Goal: Information Seeking & Learning: Learn about a topic

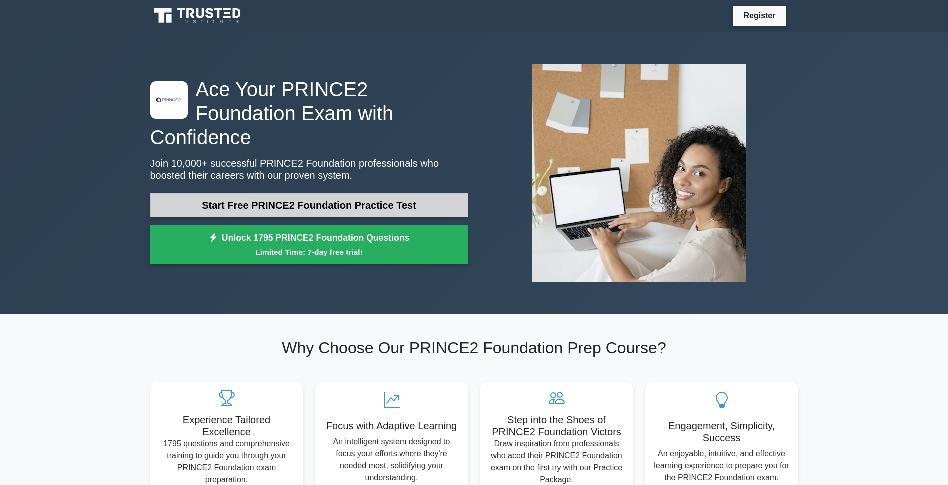
click at [332, 194] on link "Start Free PRINCE2 Foundation Practice Test" at bounding box center [309, 205] width 318 height 24
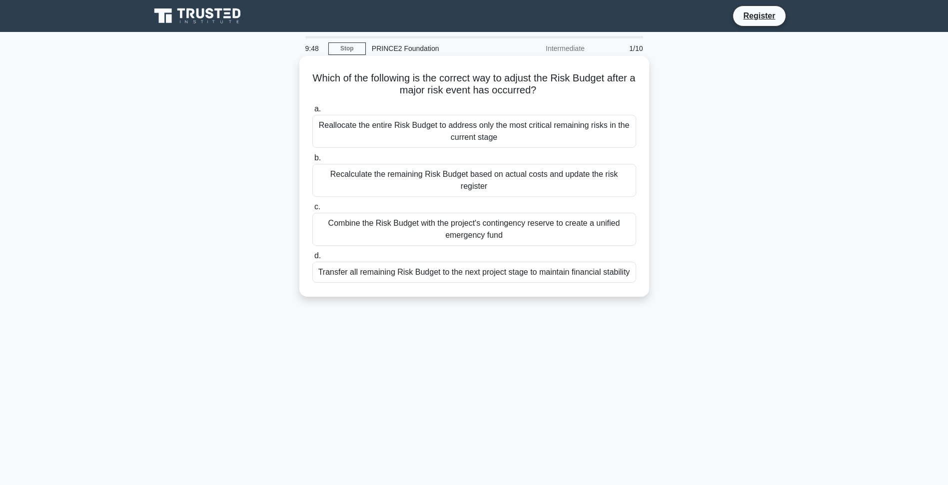
click at [365, 170] on div "Recalculate the remaining Risk Budget based on actual costs and update the risk…" at bounding box center [474, 180] width 324 height 33
click at [312, 161] on input "b. Recalculate the remaining Risk Budget based on actual costs and update the r…" at bounding box center [312, 158] width 0 height 6
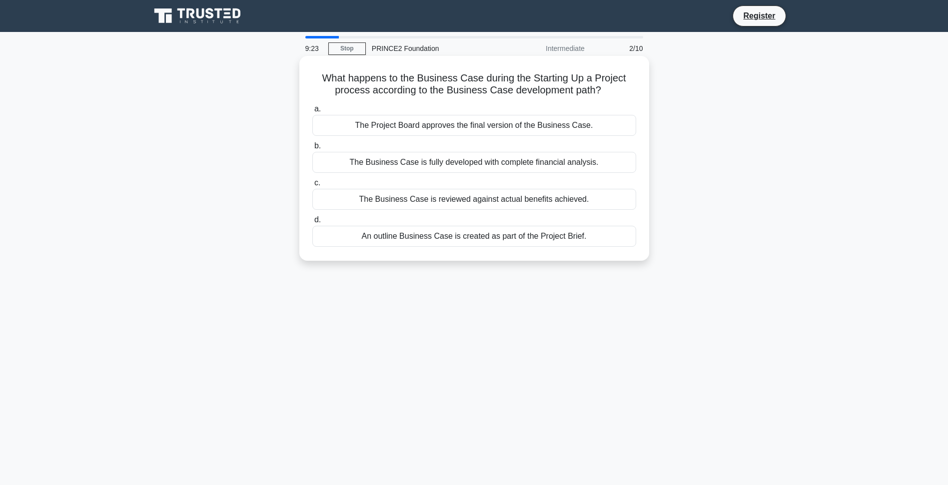
click at [575, 201] on div "The Business Case is reviewed against actual benefits achieved." at bounding box center [474, 199] width 324 height 21
click at [312, 186] on input "c. The Business Case is reviewed against actual benefits achieved." at bounding box center [312, 183] width 0 height 6
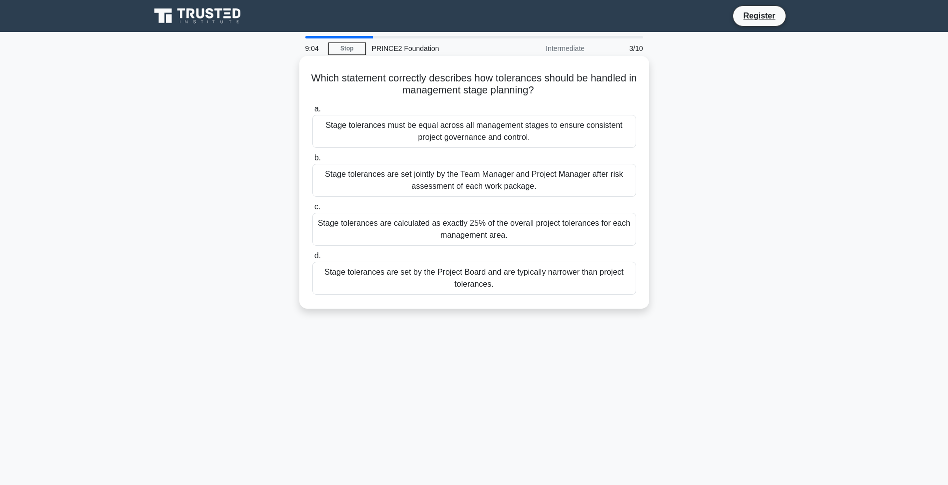
click at [361, 180] on div "Stage tolerances are set jointly by the Team Manager and Project Manager after …" at bounding box center [474, 180] width 324 height 33
click at [312, 161] on input "b. Stage tolerances are set jointly by the Team Manager and Project Manager aft…" at bounding box center [312, 158] width 0 height 6
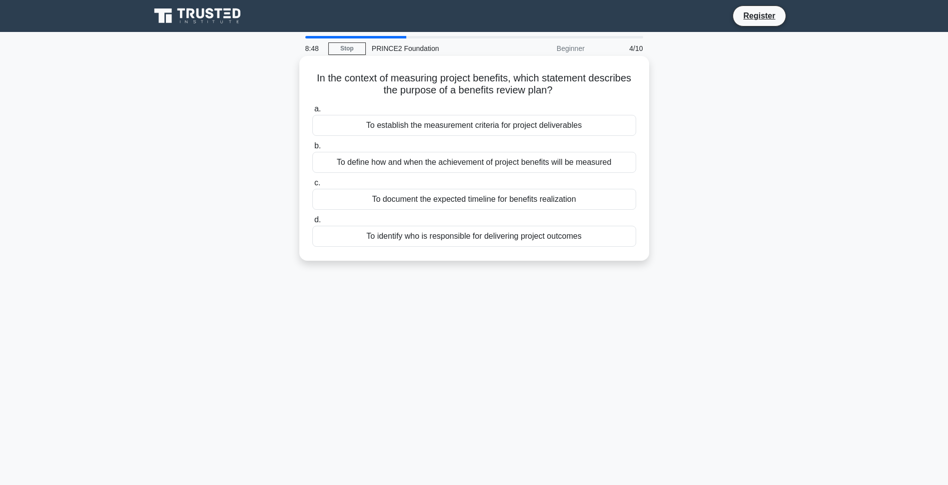
click at [599, 165] on div "To define how and when the achievement of project benefits will be measured" at bounding box center [474, 162] width 324 height 21
click at [312, 149] on input "b. To define how and when the achievement of project benefits will be measured" at bounding box center [312, 146] width 0 height 6
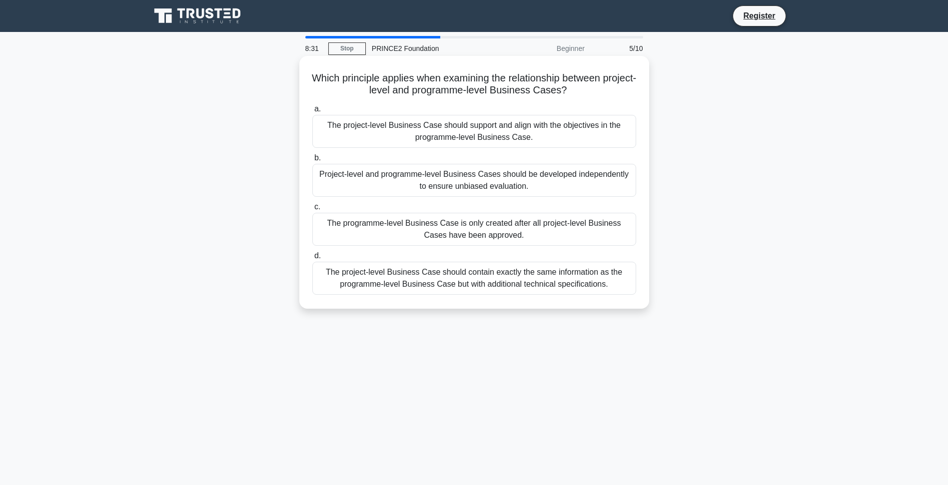
click at [603, 137] on div "The project-level Business Case should support and align with the objectives in…" at bounding box center [474, 131] width 324 height 33
click at [312, 112] on input "a. The project-level Business Case should support and align with the objectives…" at bounding box center [312, 109] width 0 height 6
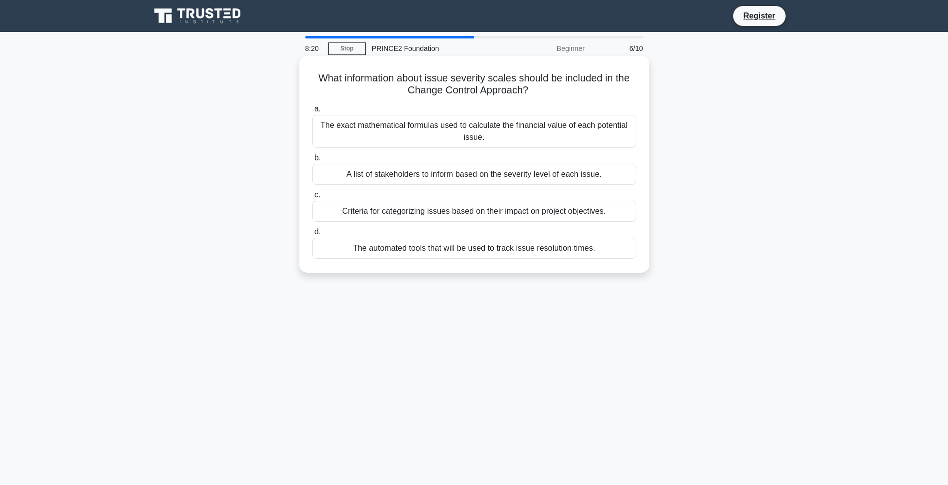
click at [557, 213] on div "Criteria for categorizing issues based on their impact on project objectives." at bounding box center [474, 211] width 324 height 21
click at [312, 198] on input "c. Criteria for categorizing issues based on their impact on project objectives." at bounding box center [312, 195] width 0 height 6
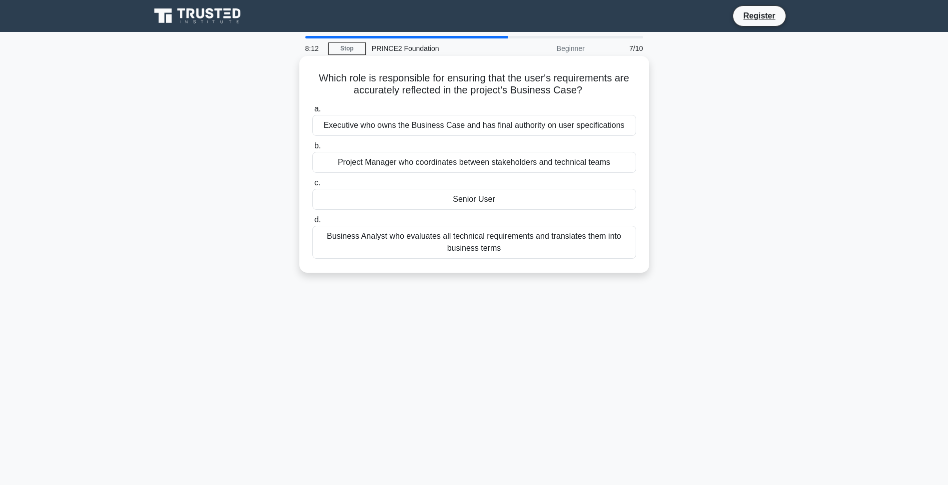
click at [479, 249] on div "Business Analyst who evaluates all technical requirements and translates them i…" at bounding box center [474, 242] width 324 height 33
click at [312, 223] on input "d. Business Analyst who evaluates all technical requirements and translates the…" at bounding box center [312, 220] width 0 height 6
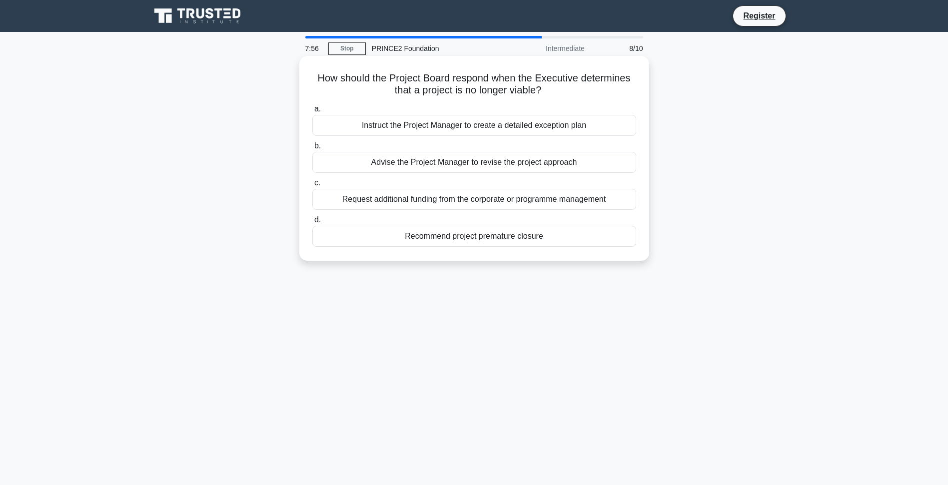
click at [513, 240] on div "Recommend project premature closure" at bounding box center [474, 236] width 324 height 21
click at [312, 223] on input "d. Recommend project premature closure" at bounding box center [312, 220] width 0 height 6
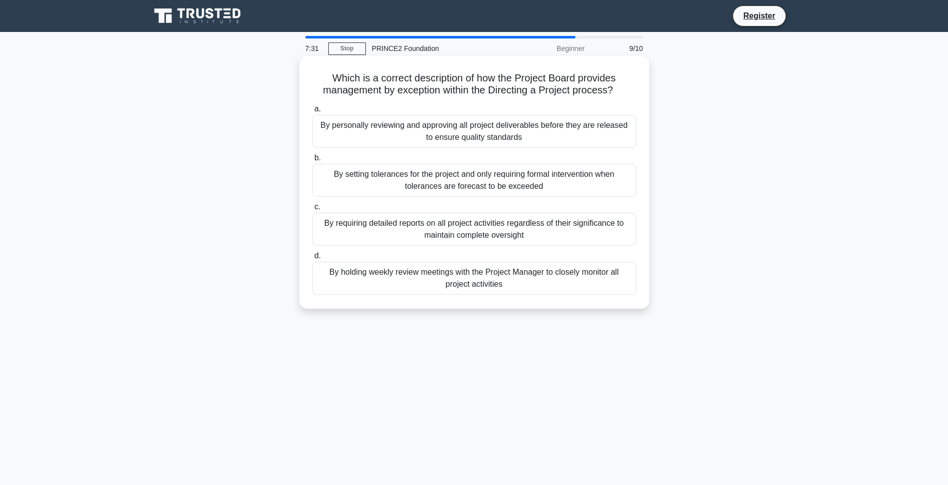
click at [580, 184] on div "By setting tolerances for the project and only requiring formal intervention wh…" at bounding box center [474, 180] width 324 height 33
click at [312, 161] on input "b. By setting tolerances for the project and only requiring formal intervention…" at bounding box center [312, 158] width 0 height 6
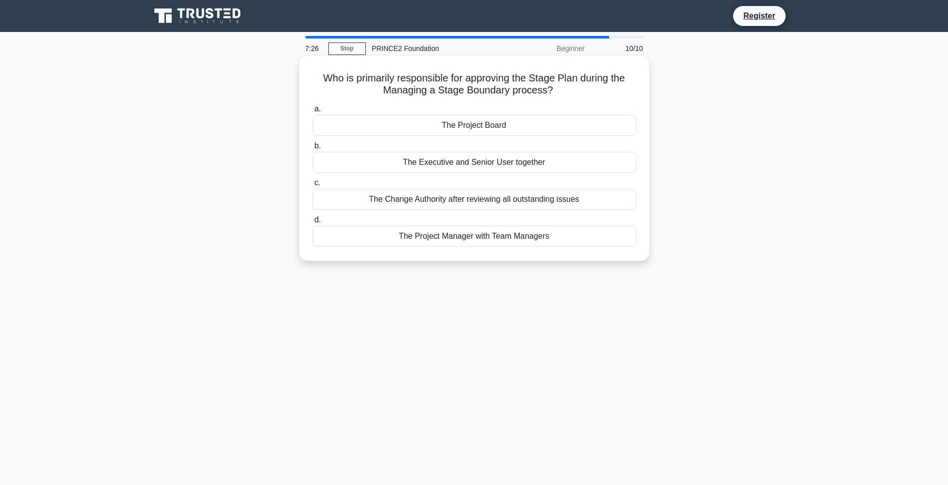
click at [545, 127] on div "The Project Board" at bounding box center [474, 125] width 324 height 21
click at [312, 112] on input "a. The Project Board" at bounding box center [312, 109] width 0 height 6
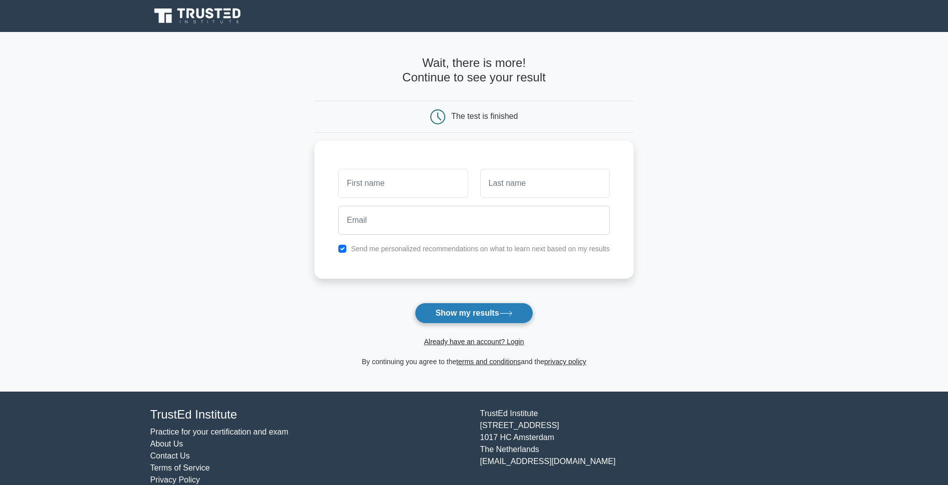
click at [473, 311] on button "Show my results" at bounding box center [474, 313] width 118 height 21
click at [645, 308] on main "Wait, there is more! Continue to see your result The test is finished and the" at bounding box center [474, 212] width 948 height 360
